Goal: Task Accomplishment & Management: Manage account settings

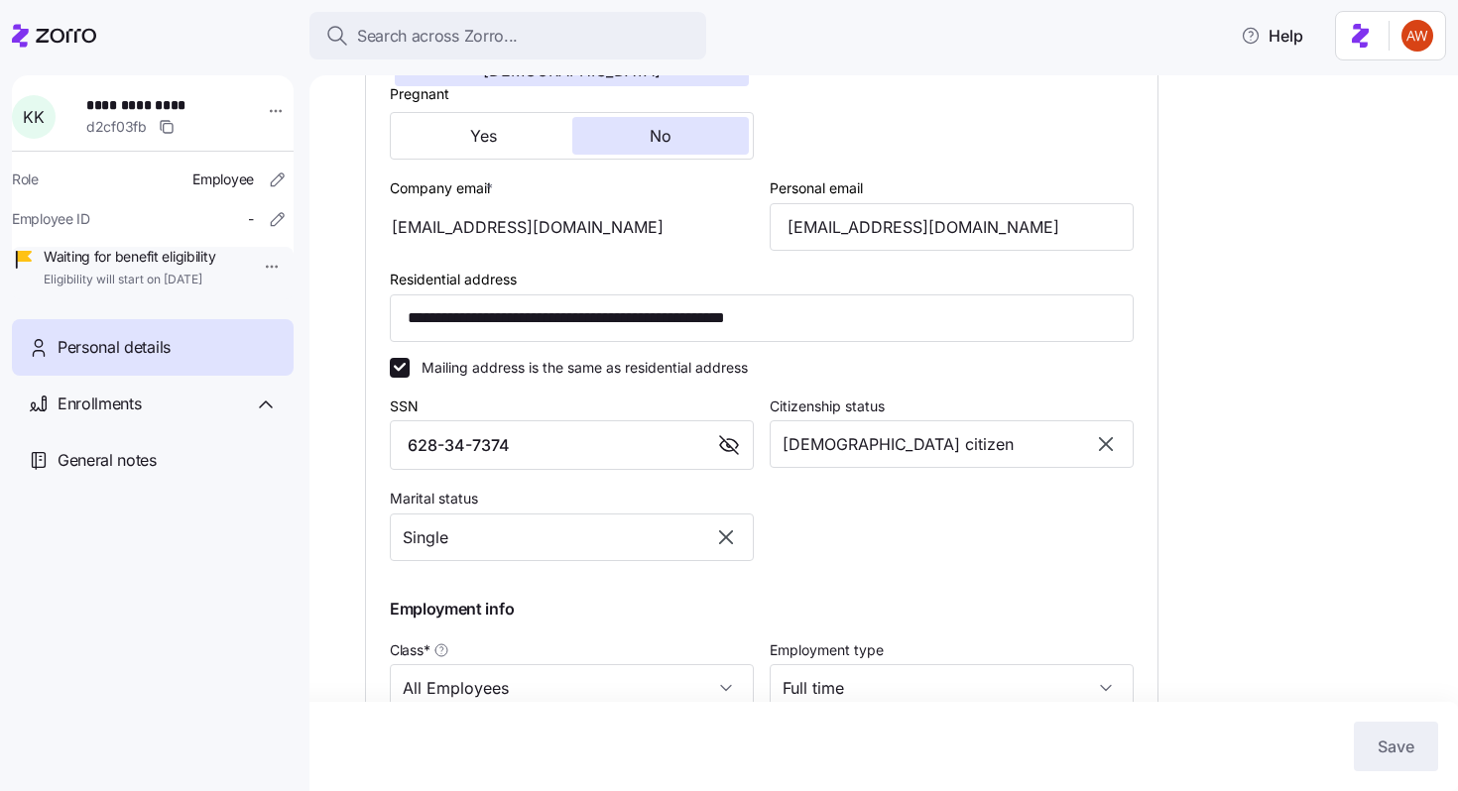
scroll to position [543, 0]
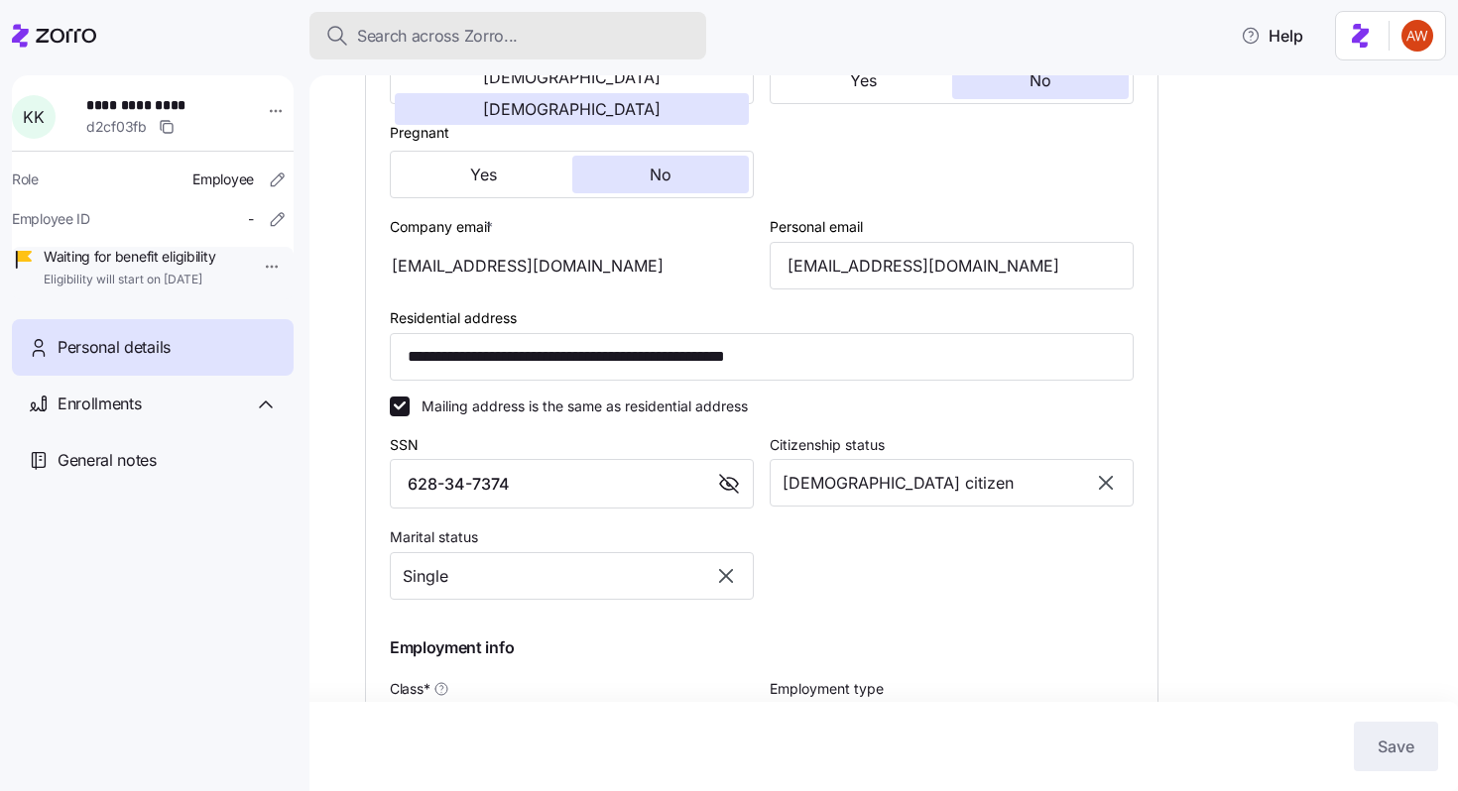
click at [487, 35] on span "Search across Zorro..." at bounding box center [437, 36] width 161 height 25
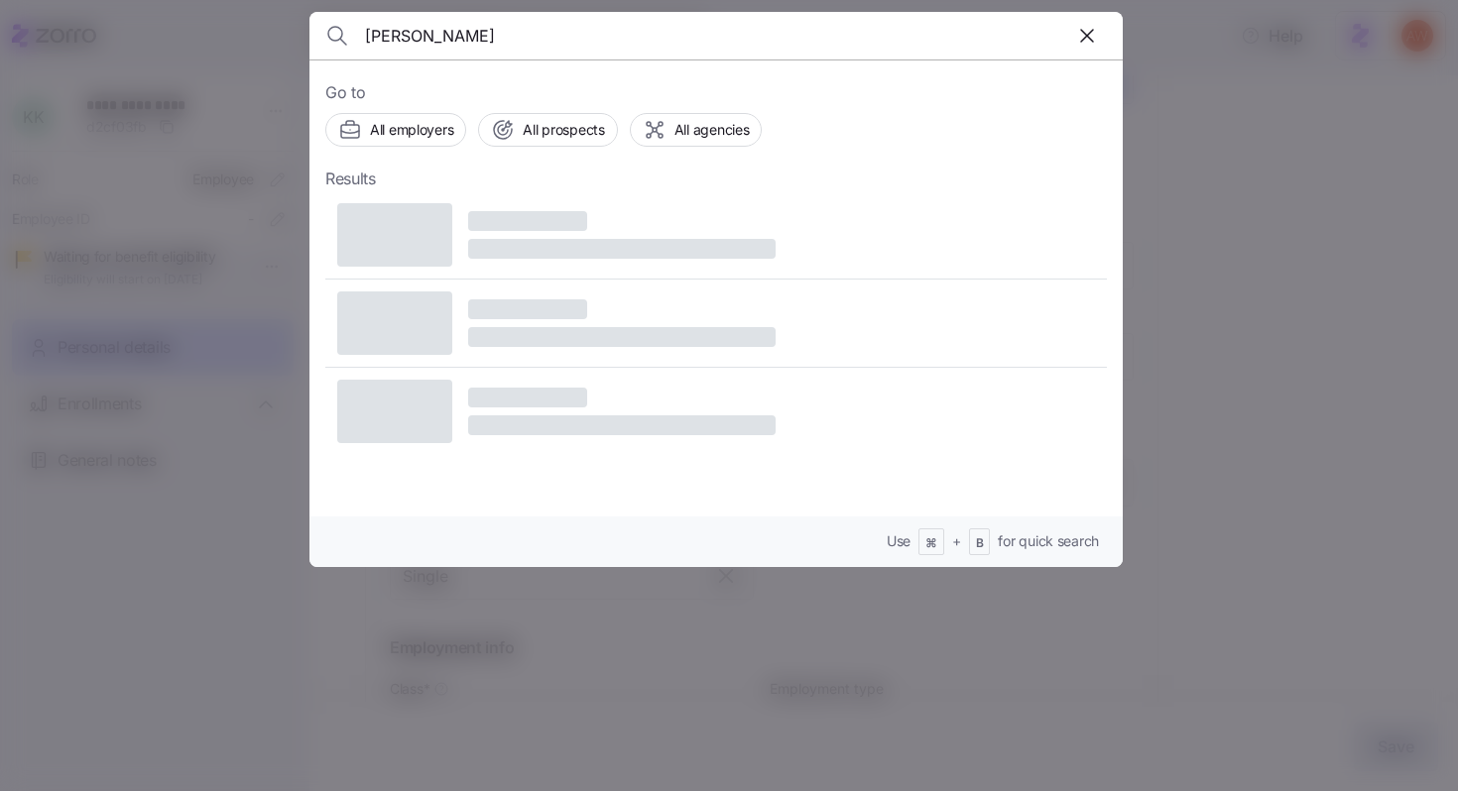
type input "[PERSON_NAME]"
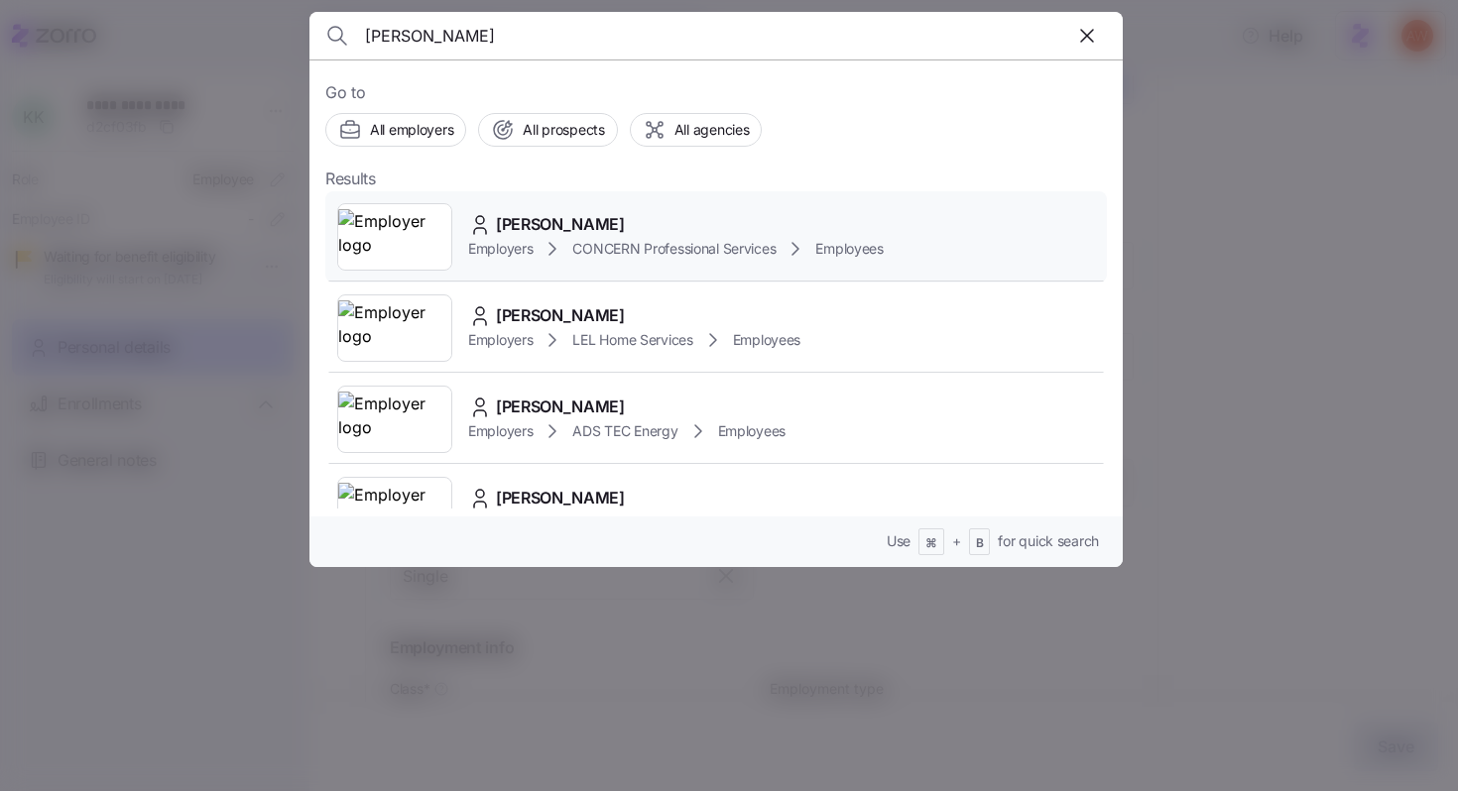
click at [533, 234] on span "[PERSON_NAME]" at bounding box center [560, 224] width 129 height 25
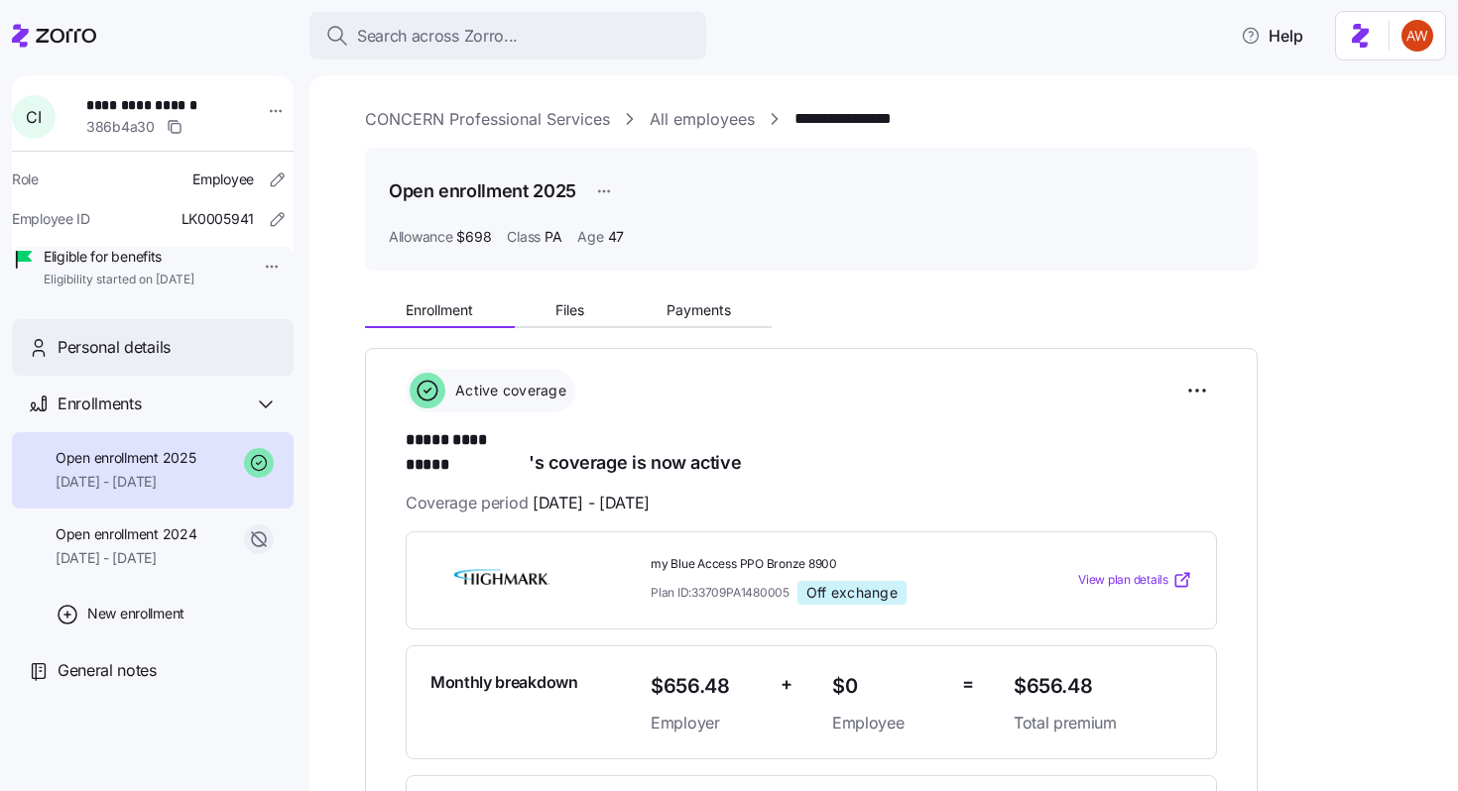
click at [183, 360] on div "Personal details" at bounding box center [168, 347] width 220 height 25
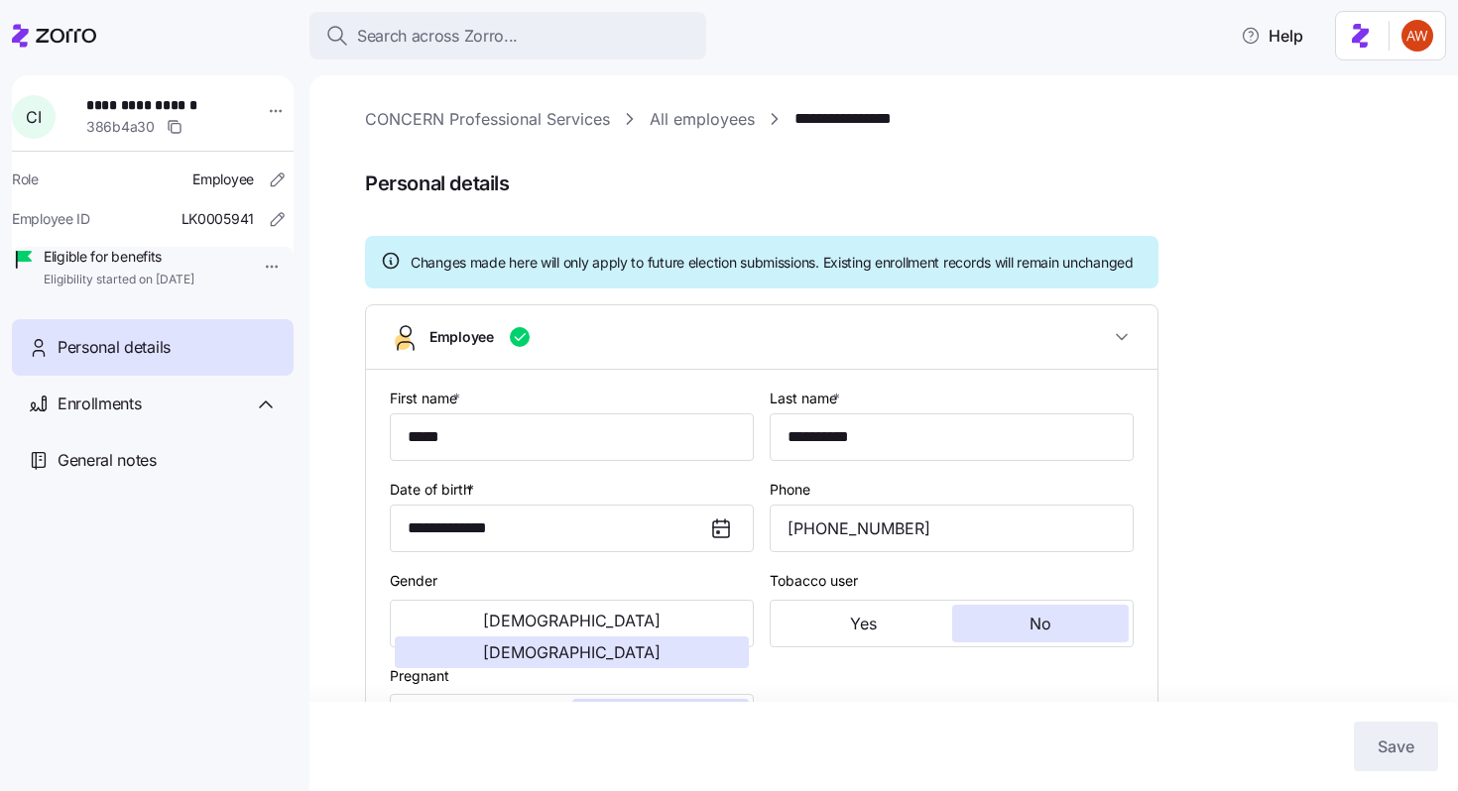
type input "PA"
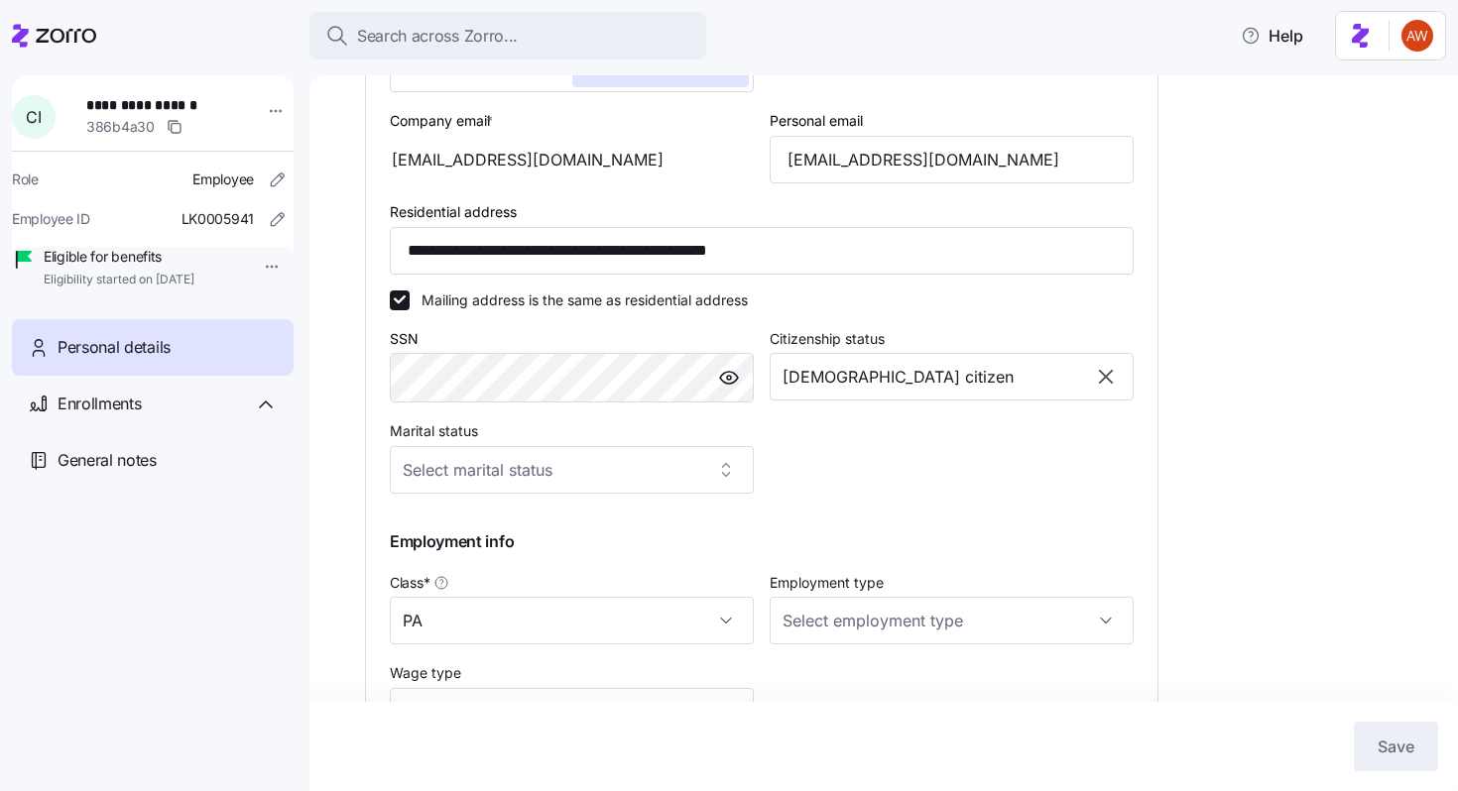
scroll to position [655, 0]
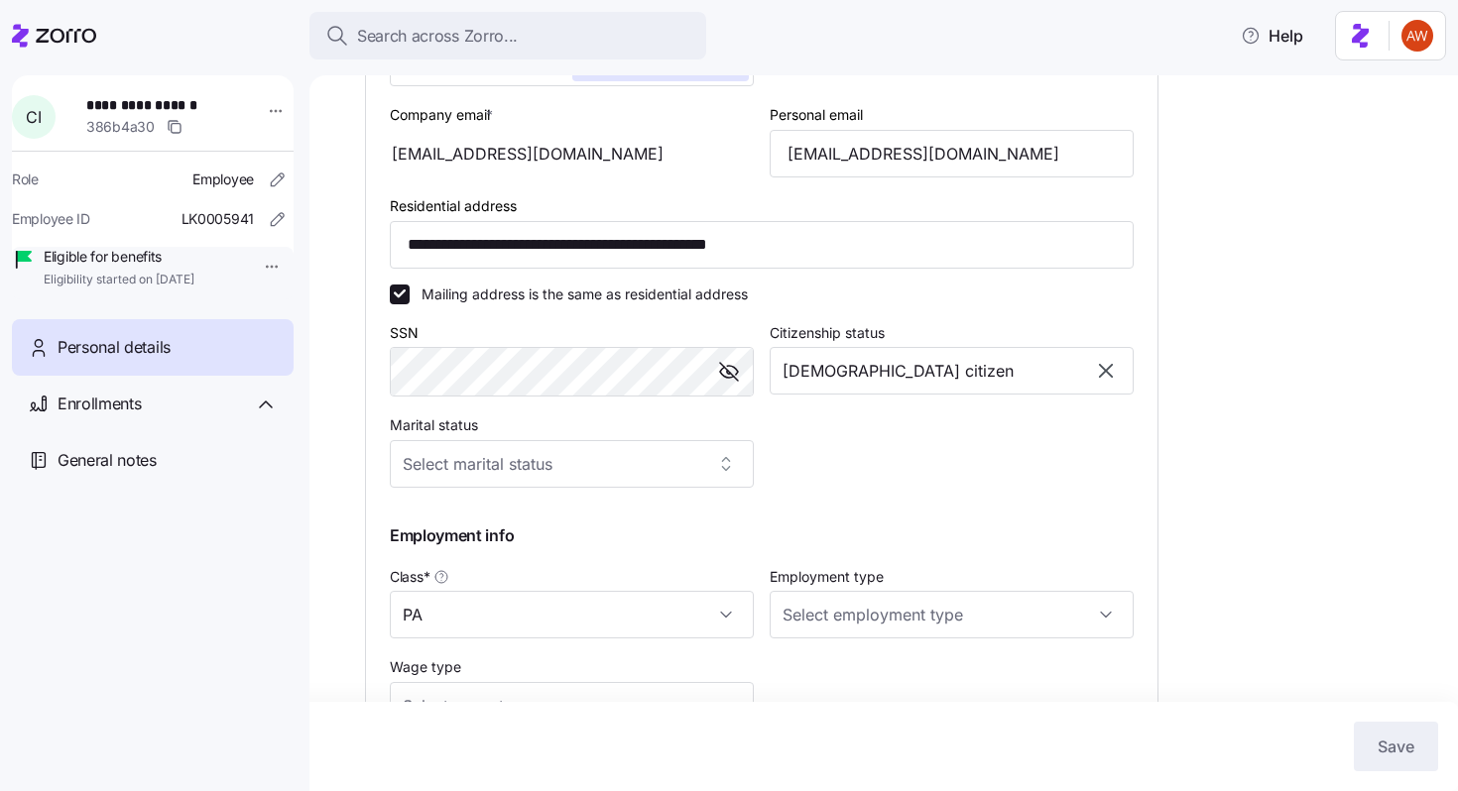
click at [741, 383] on button "button" at bounding box center [729, 372] width 32 height 32
click at [375, 396] on div "**********" at bounding box center [761, 229] width 791 height 1031
